Goal: Information Seeking & Learning: Learn about a topic

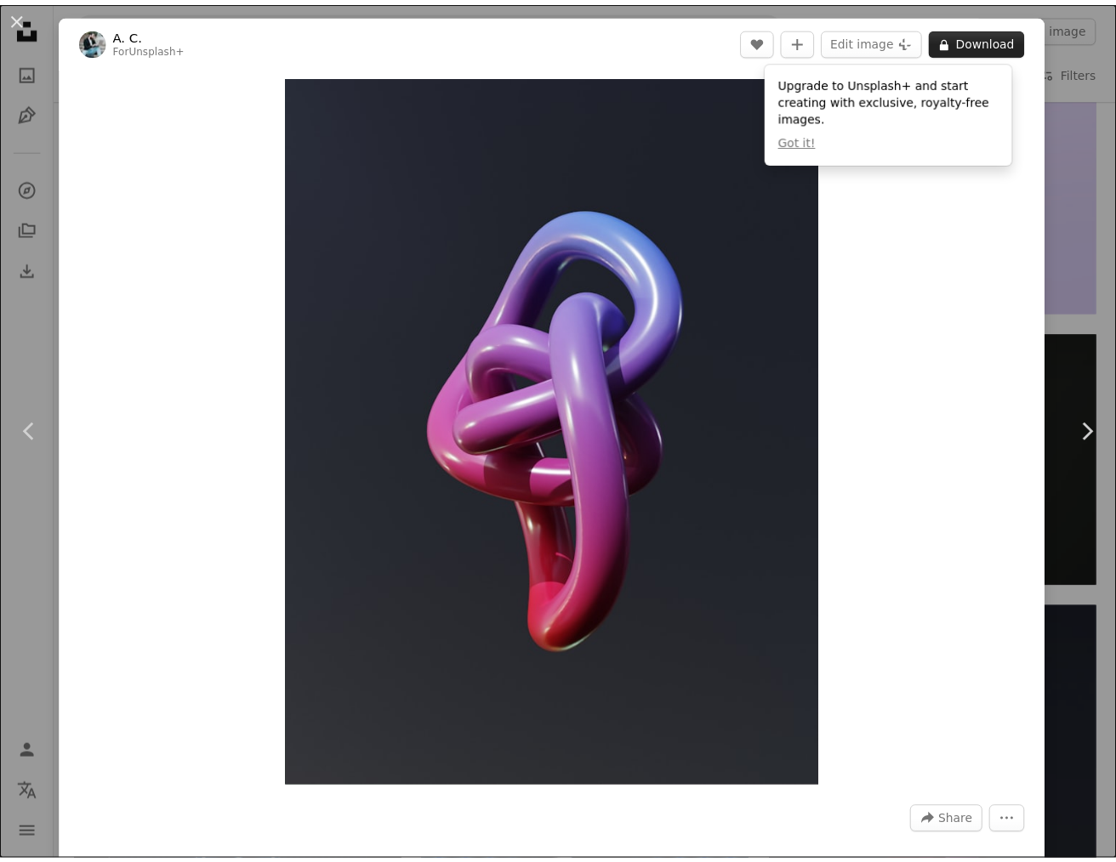
scroll to position [24850, 0]
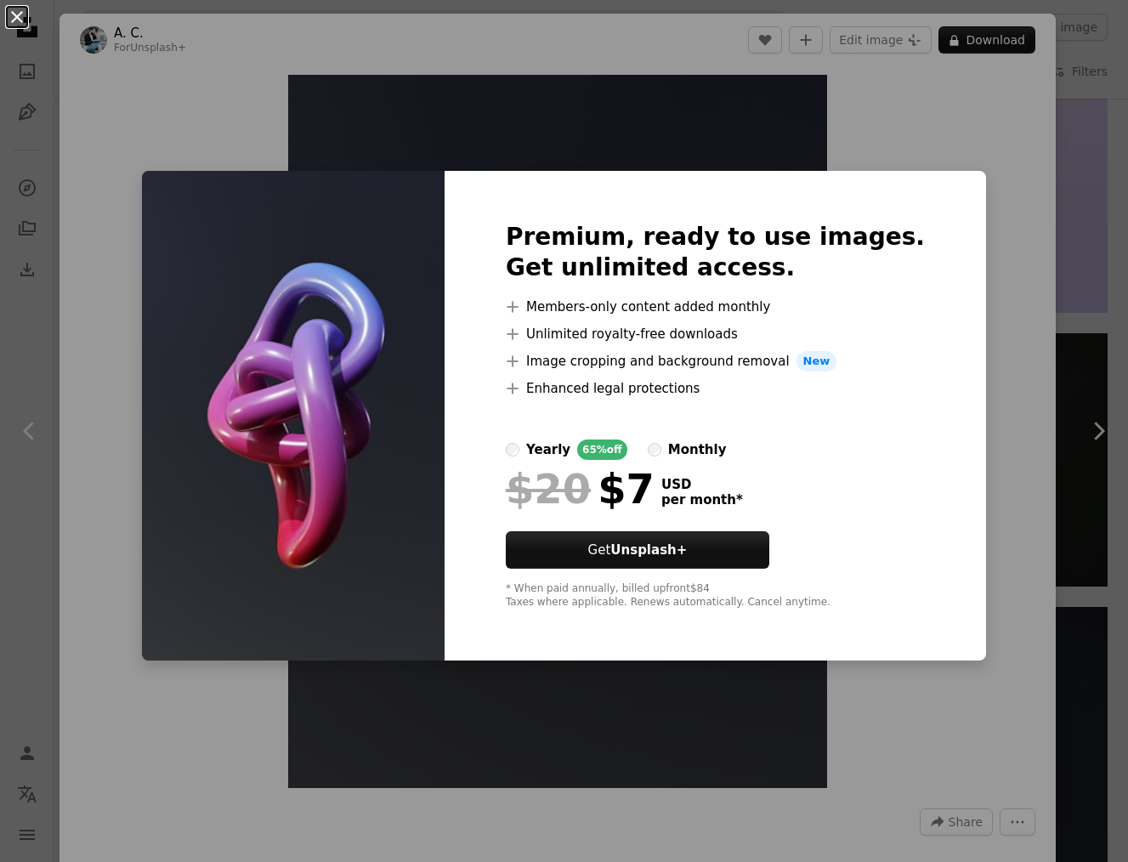
click at [15, 20] on button "An X shape" at bounding box center [17, 17] width 20 height 20
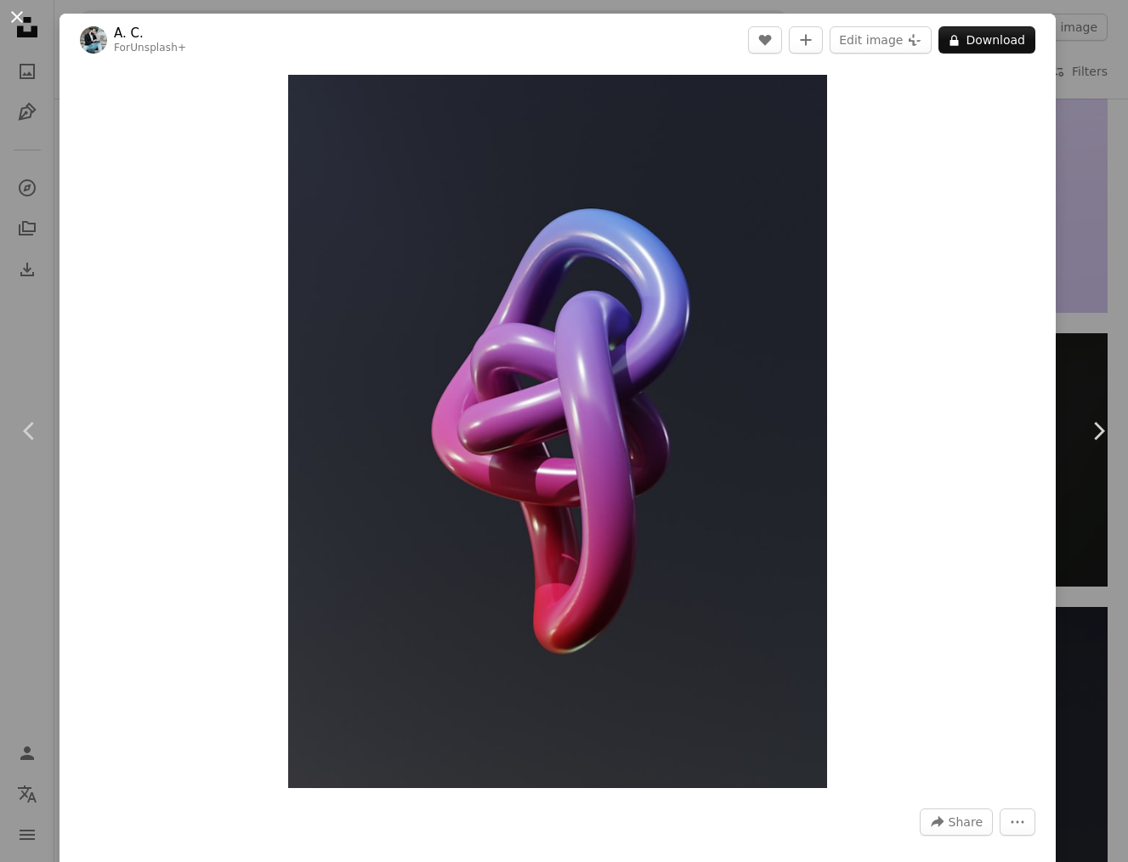
click at [20, 15] on button "An X shape" at bounding box center [17, 17] width 20 height 20
